Goal: Task Accomplishment & Management: Manage account settings

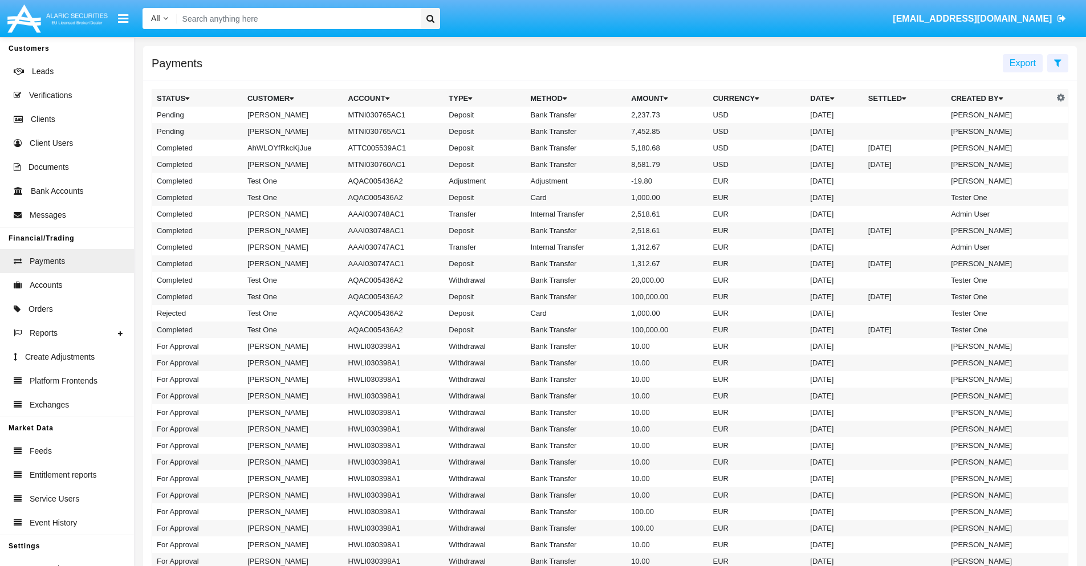
click at [1058, 62] on icon at bounding box center [1057, 62] width 7 height 9
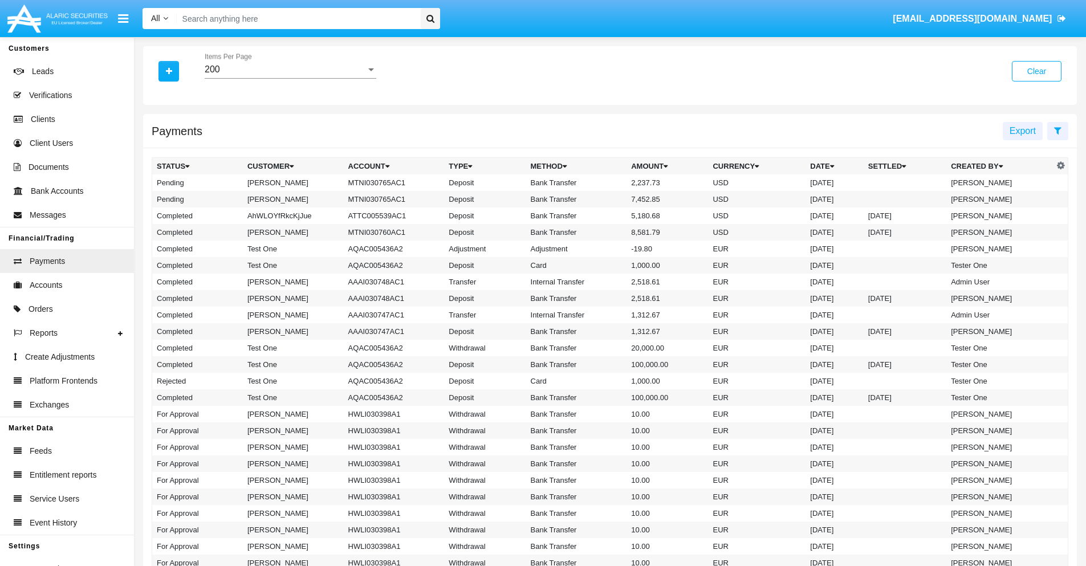
click at [290, 70] on div "200" at bounding box center [285, 69] width 161 height 10
click at [290, 78] on span "10" at bounding box center [291, 77] width 172 height 27
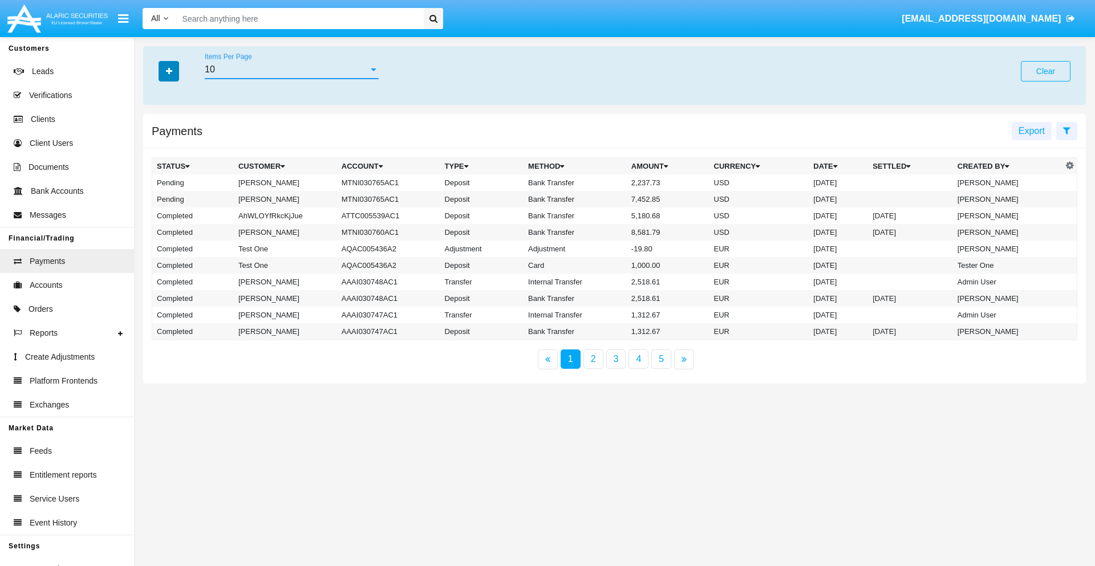
click at [169, 71] on icon "button" at bounding box center [169, 71] width 6 height 8
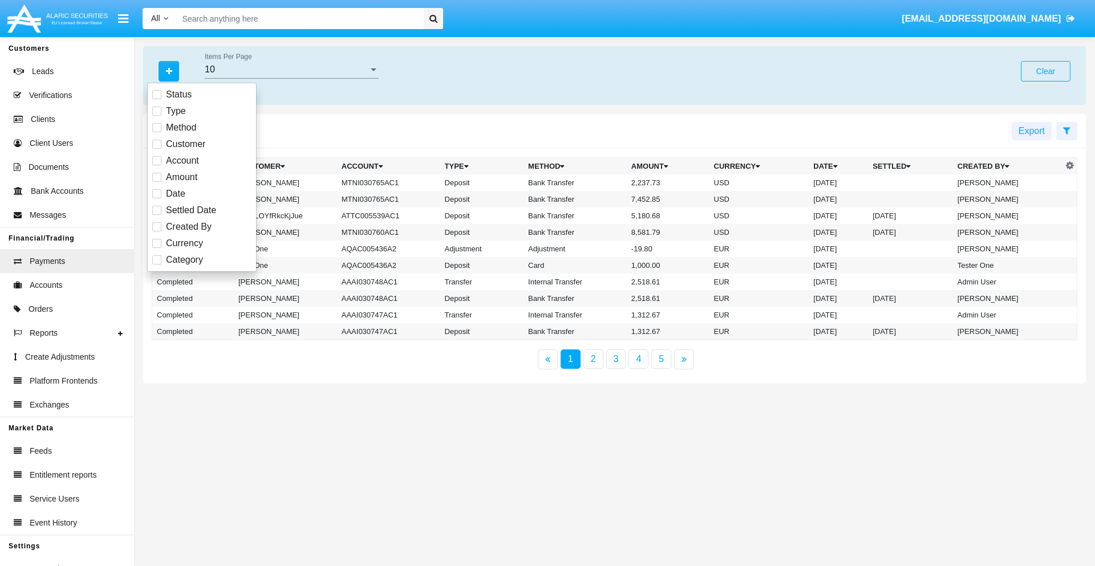
click at [178, 95] on span "Status" at bounding box center [179, 95] width 26 height 14
click at [157, 99] on input "Status" at bounding box center [156, 99] width 1 height 1
checkbox input "true"
click at [169, 71] on icon "button" at bounding box center [169, 71] width 6 height 8
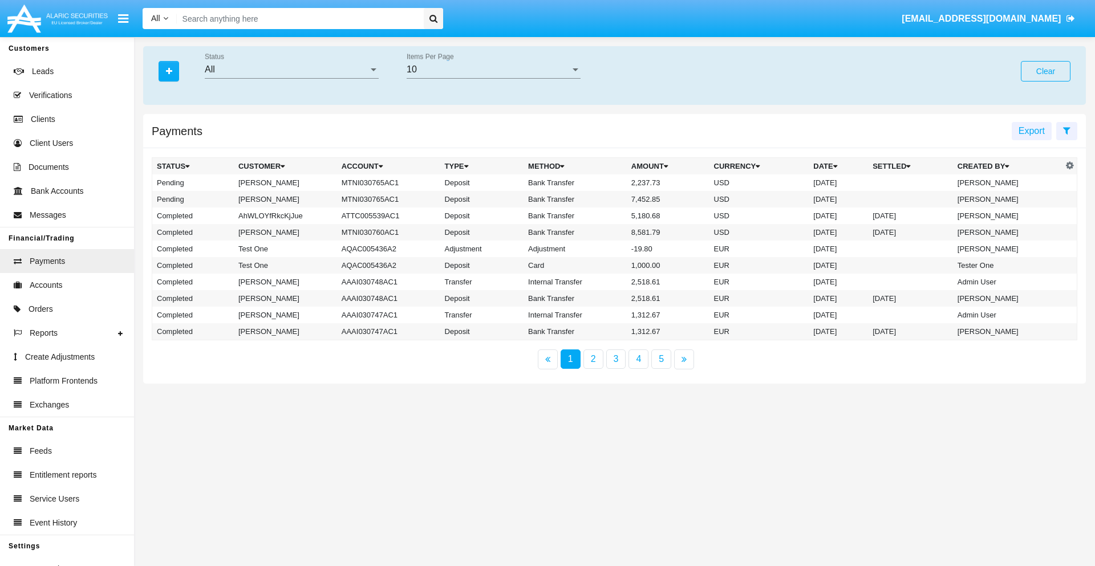
click at [291, 70] on div "All" at bounding box center [287, 69] width 164 height 10
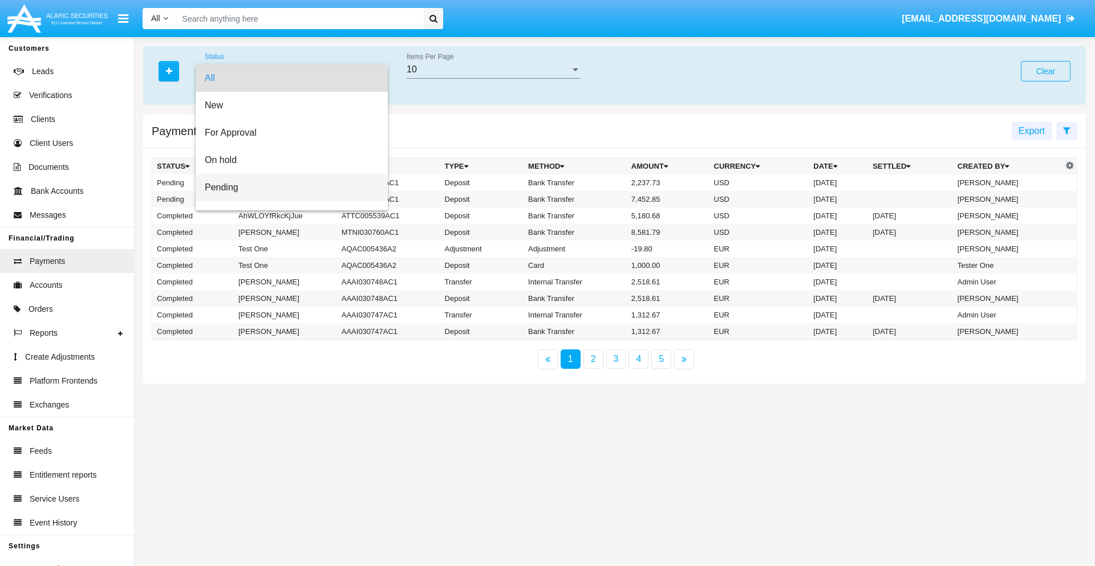
click at [287, 188] on span "Pending" at bounding box center [292, 187] width 174 height 27
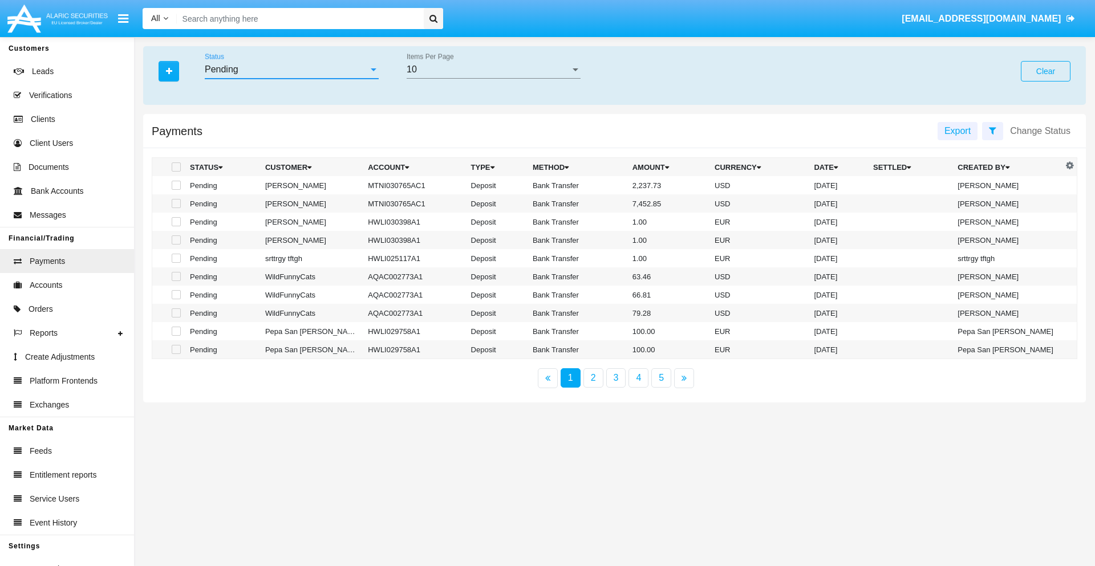
click at [175, 185] on span at bounding box center [176, 185] width 9 height 9
click at [176, 190] on input "checkbox" at bounding box center [176, 190] width 1 height 1
checkbox input "true"
click at [175, 204] on span at bounding box center [176, 203] width 9 height 9
click at [176, 208] on input "checkbox" at bounding box center [176, 208] width 1 height 1
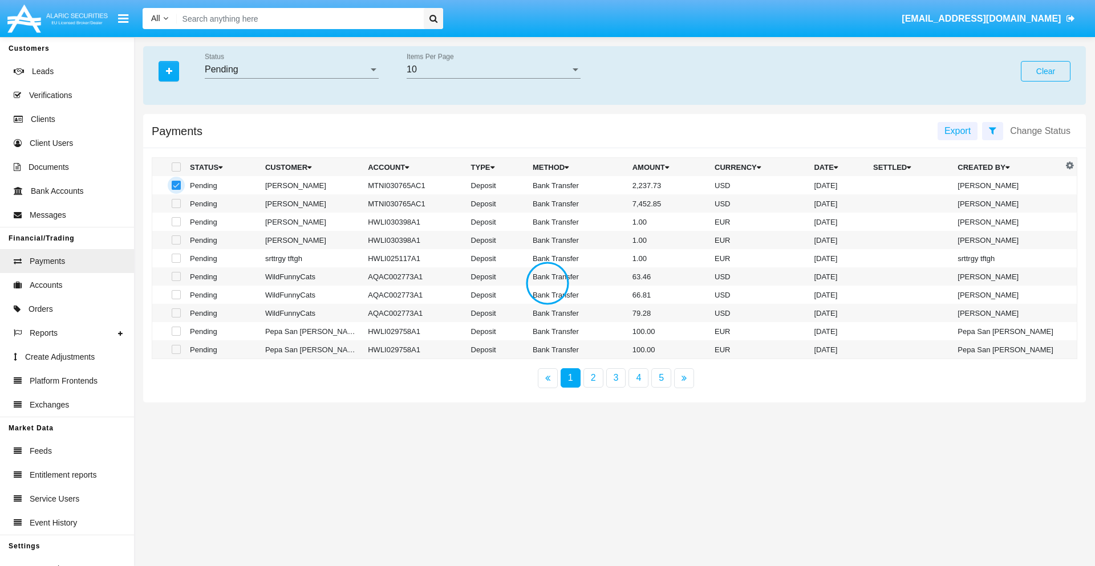
checkbox input "true"
click at [1040, 131] on button "Change Status" at bounding box center [1040, 131] width 74 height 18
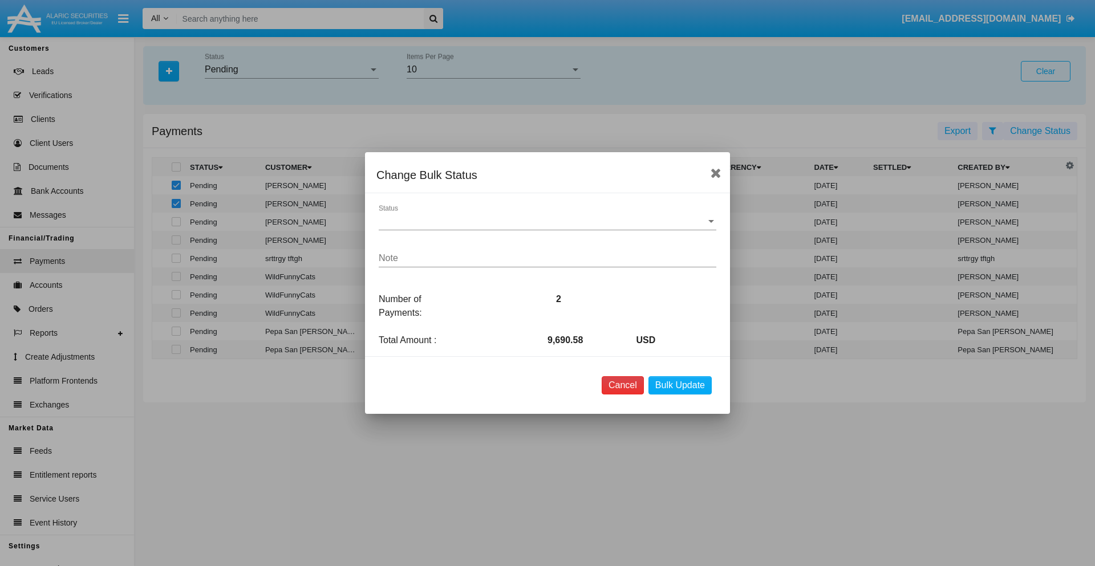
click at [622, 385] on button "Cancel" at bounding box center [623, 385] width 42 height 18
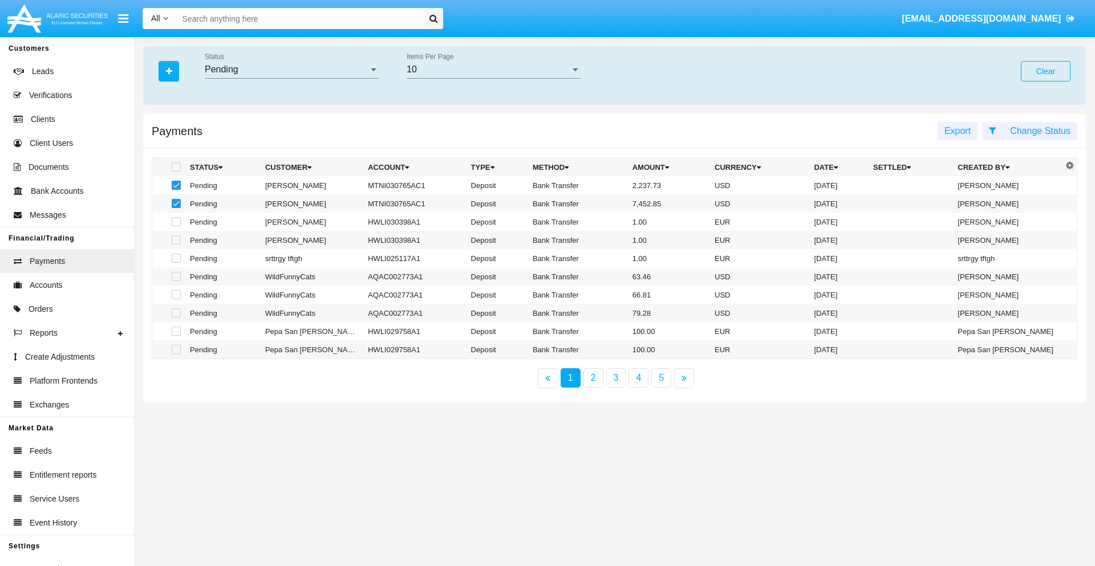
click at [1040, 131] on button "Change Status" at bounding box center [1040, 131] width 74 height 18
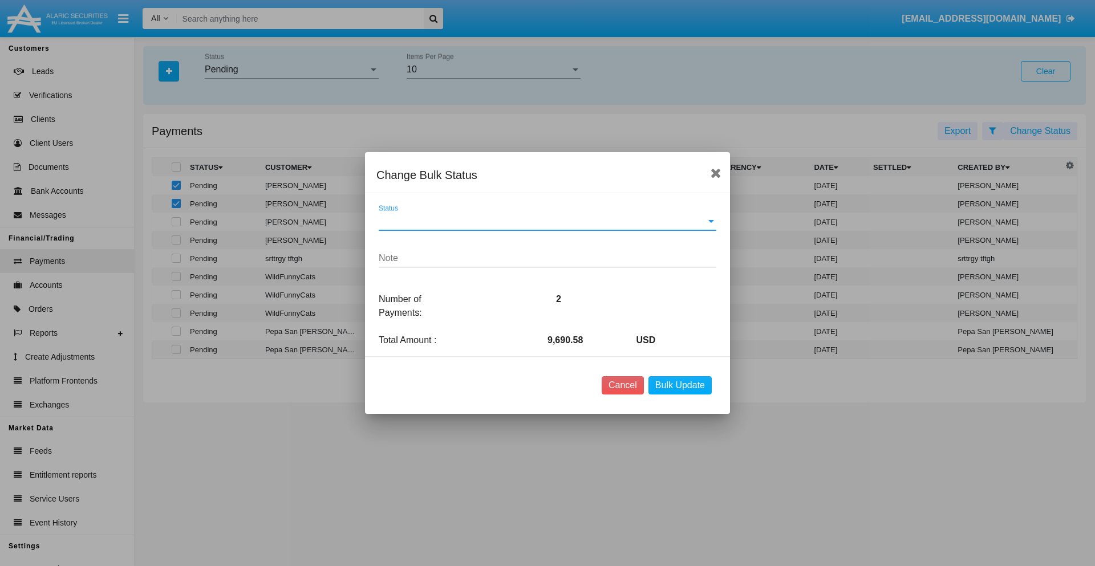
click at [547, 221] on span "Status" at bounding box center [542, 221] width 327 height 10
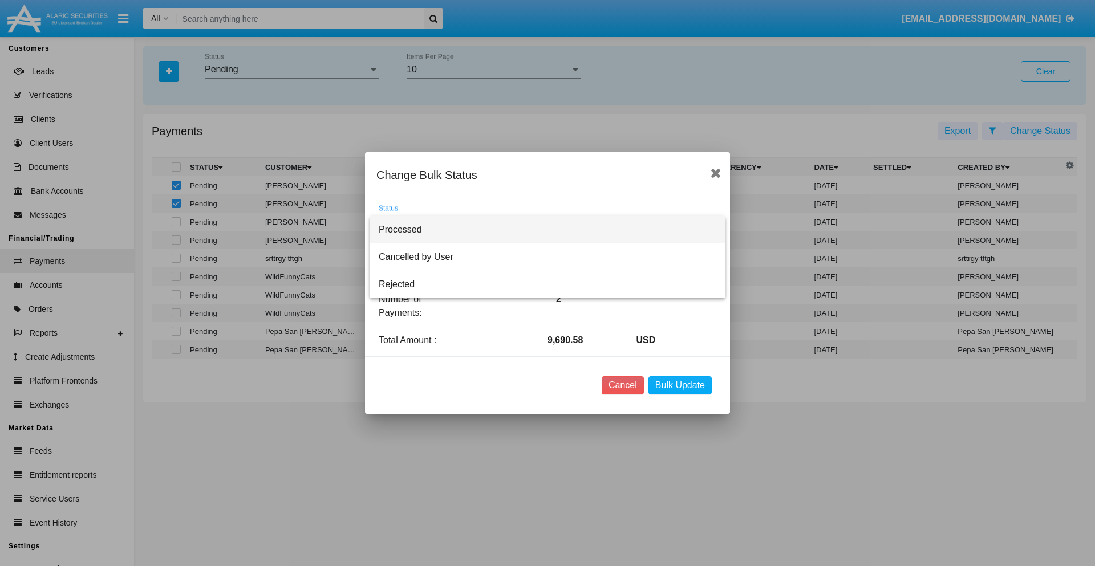
click at [547, 230] on span "Processed" at bounding box center [548, 229] width 338 height 27
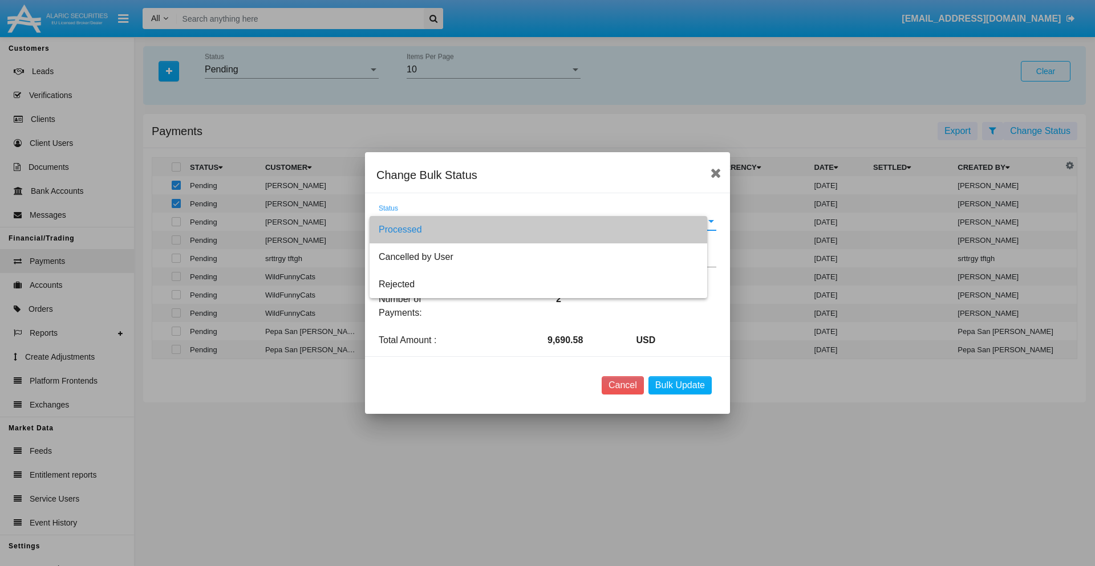
type textarea "Some test note"
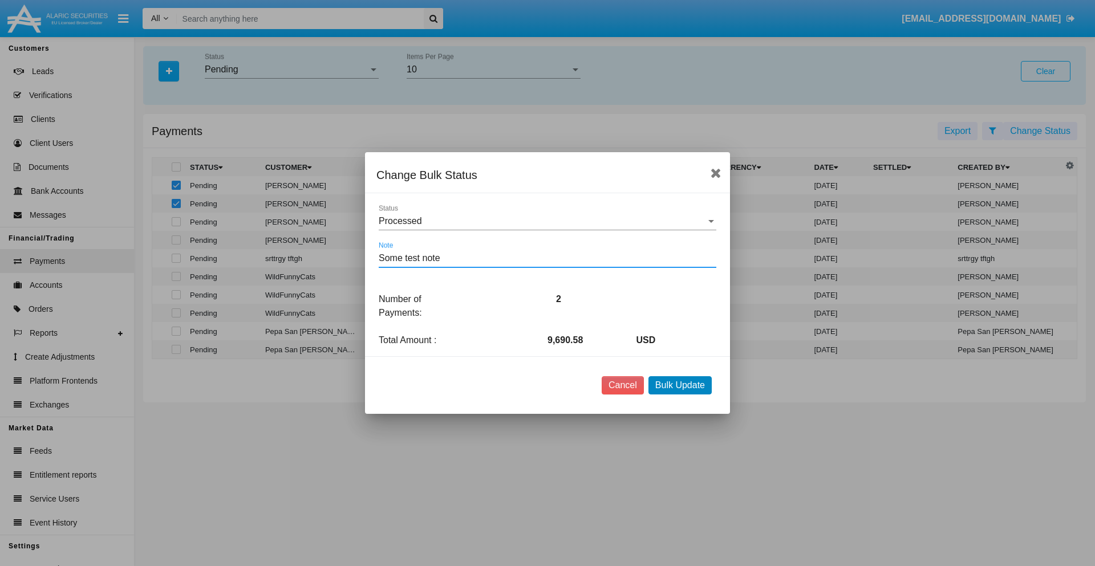
click at [680, 385] on button "Bulk Update" at bounding box center [679, 385] width 63 height 18
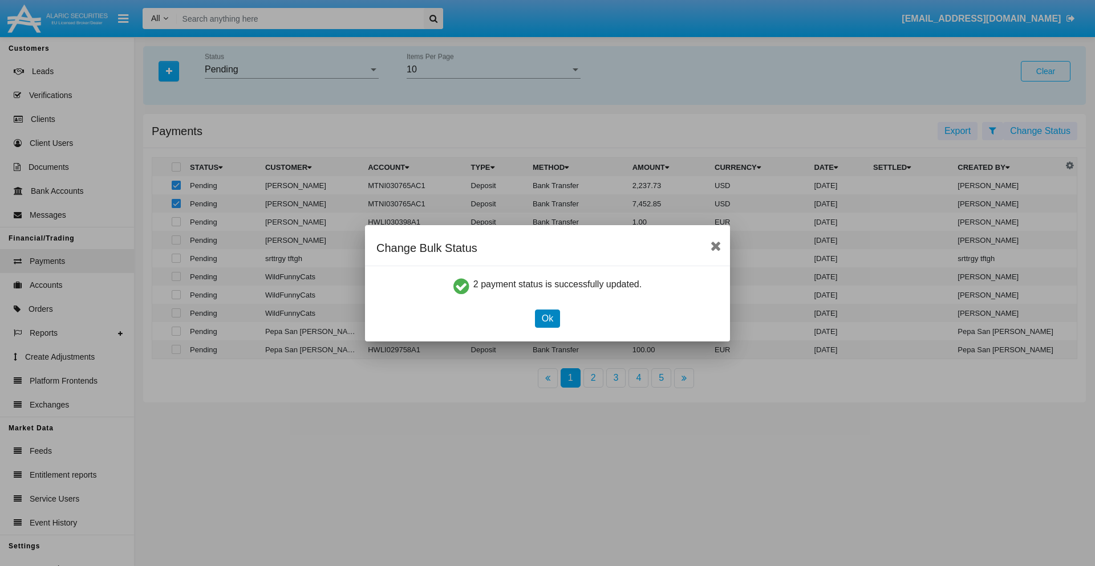
click at [547, 318] on button "Ok" at bounding box center [547, 319] width 25 height 18
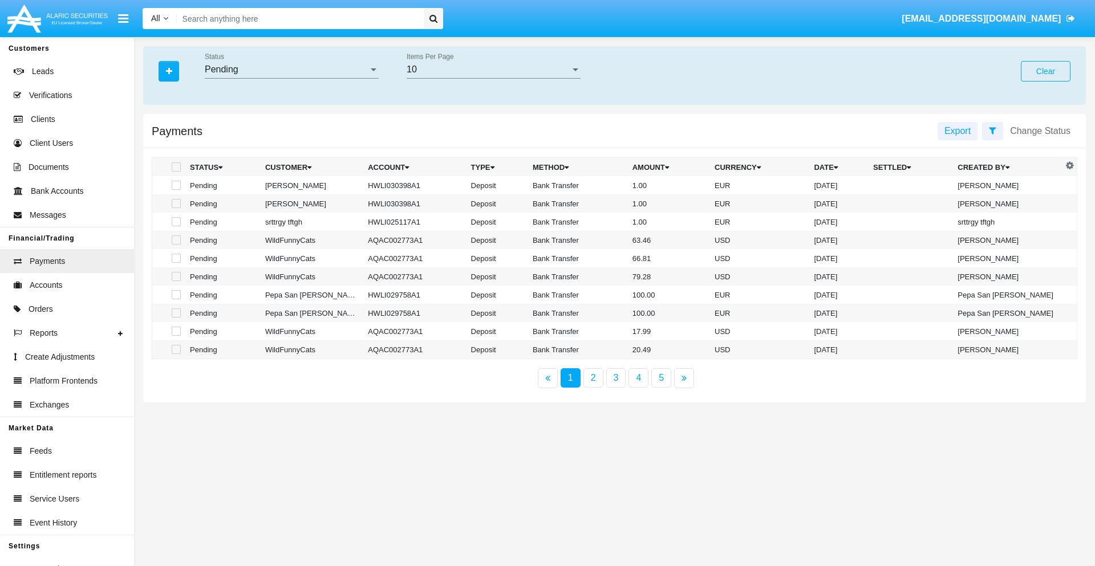
click at [291, 70] on div "Pending" at bounding box center [287, 69] width 164 height 10
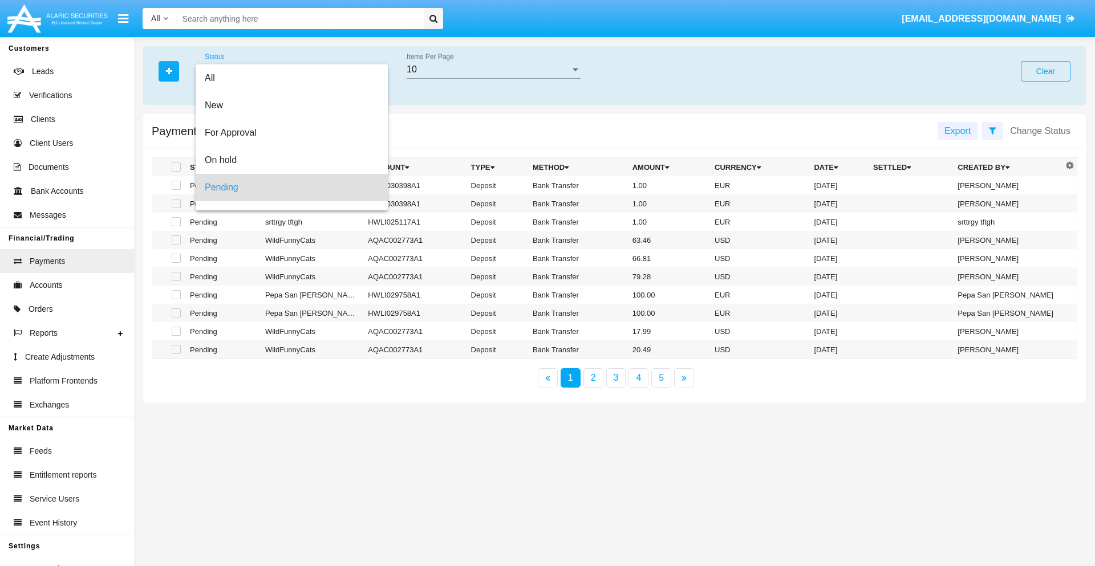
scroll to position [50, 0]
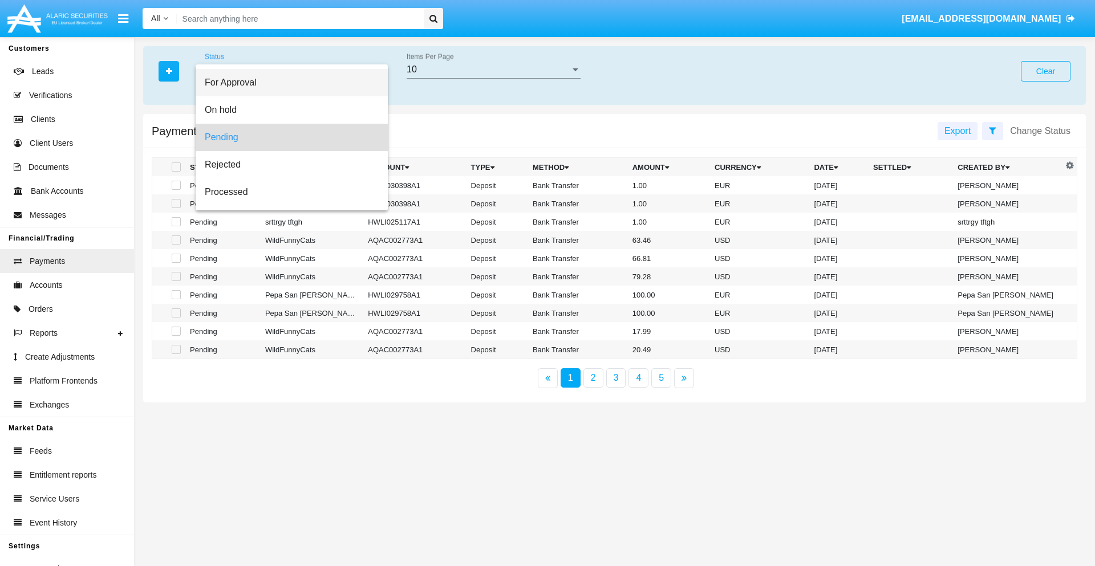
click at [287, 83] on span "For Approval" at bounding box center [292, 82] width 174 height 27
